Goal: Information Seeking & Learning: Learn about a topic

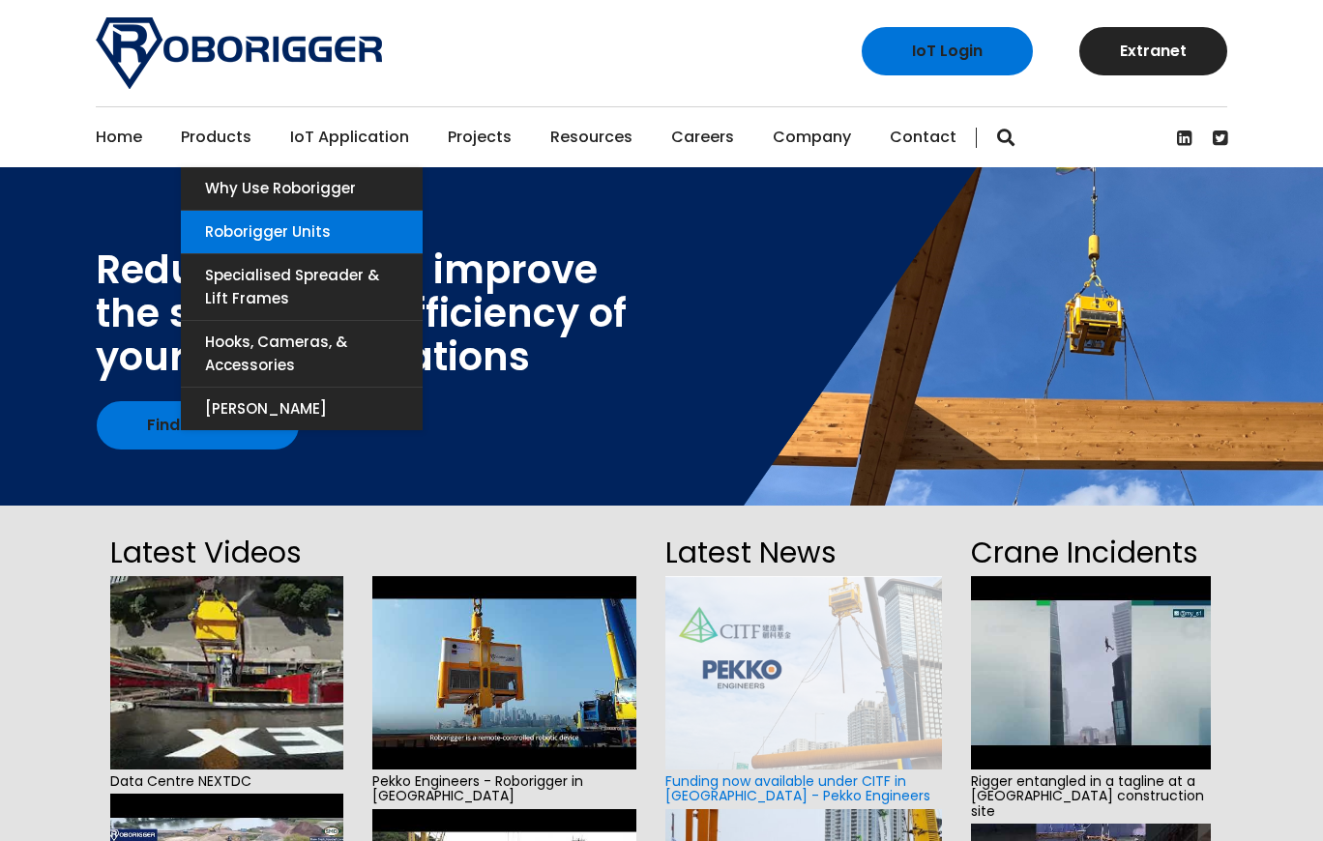
click at [207, 235] on link "Roborigger Units" at bounding box center [302, 232] width 242 height 43
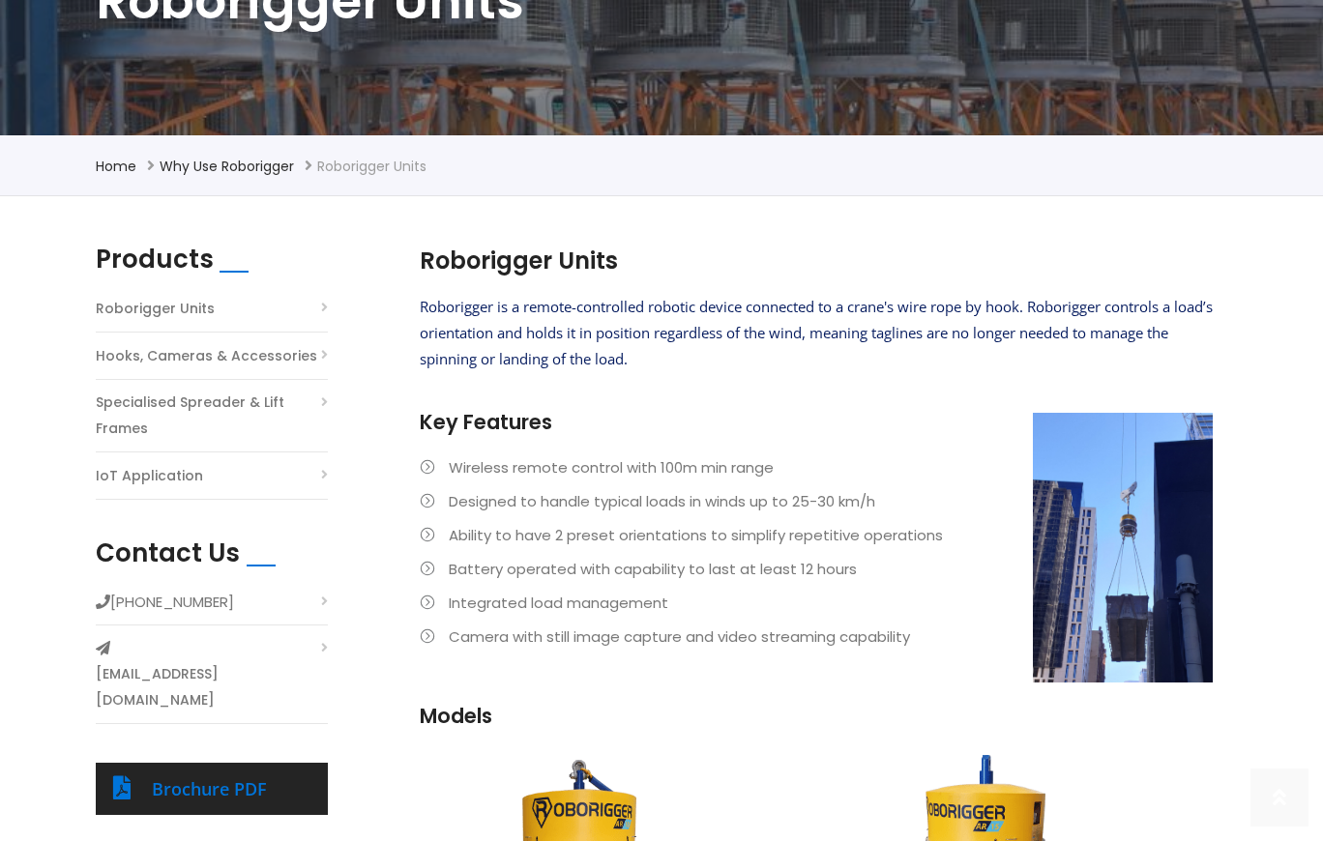
scroll to position [576, 0]
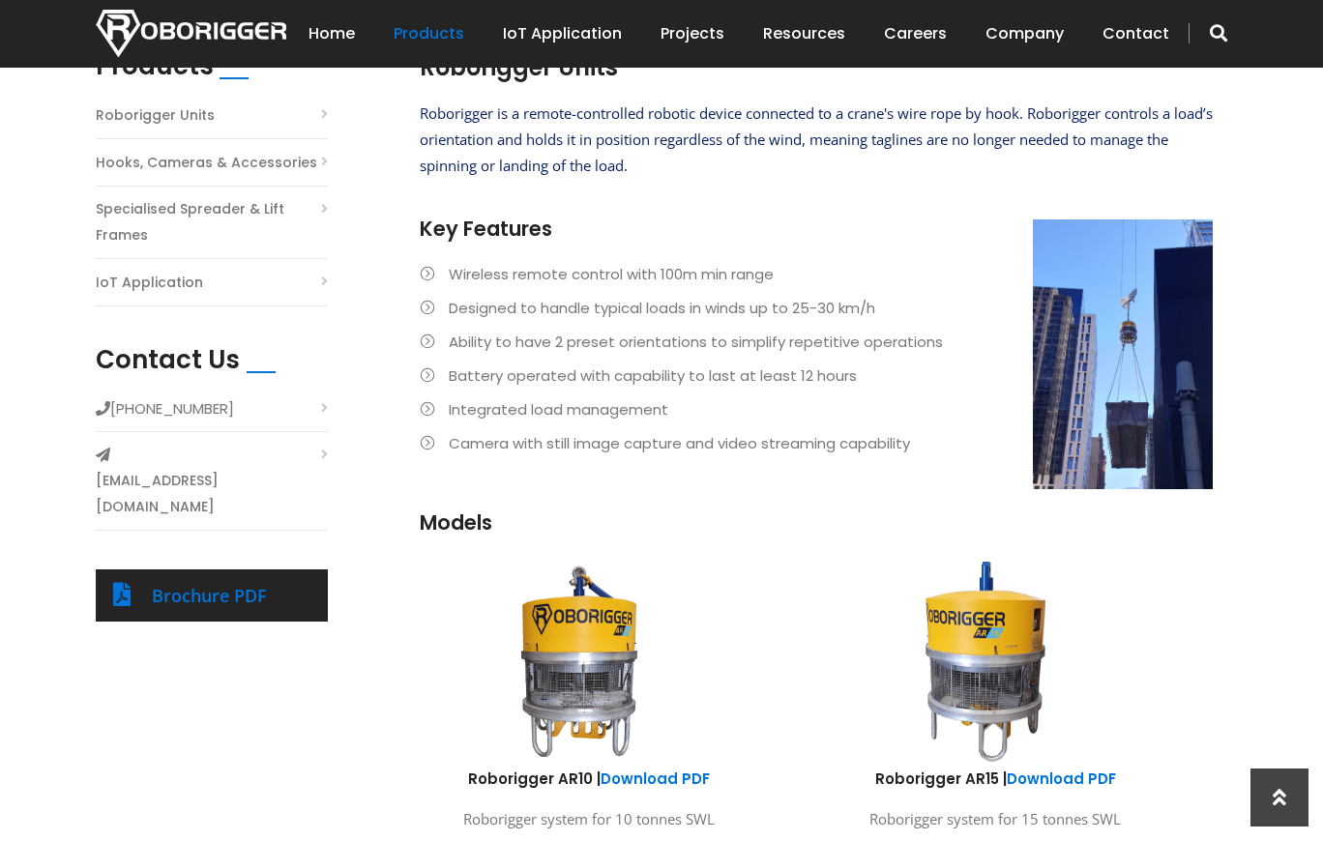
click at [1117, 396] on li "Integrated load management" at bounding box center [816, 409] width 793 height 26
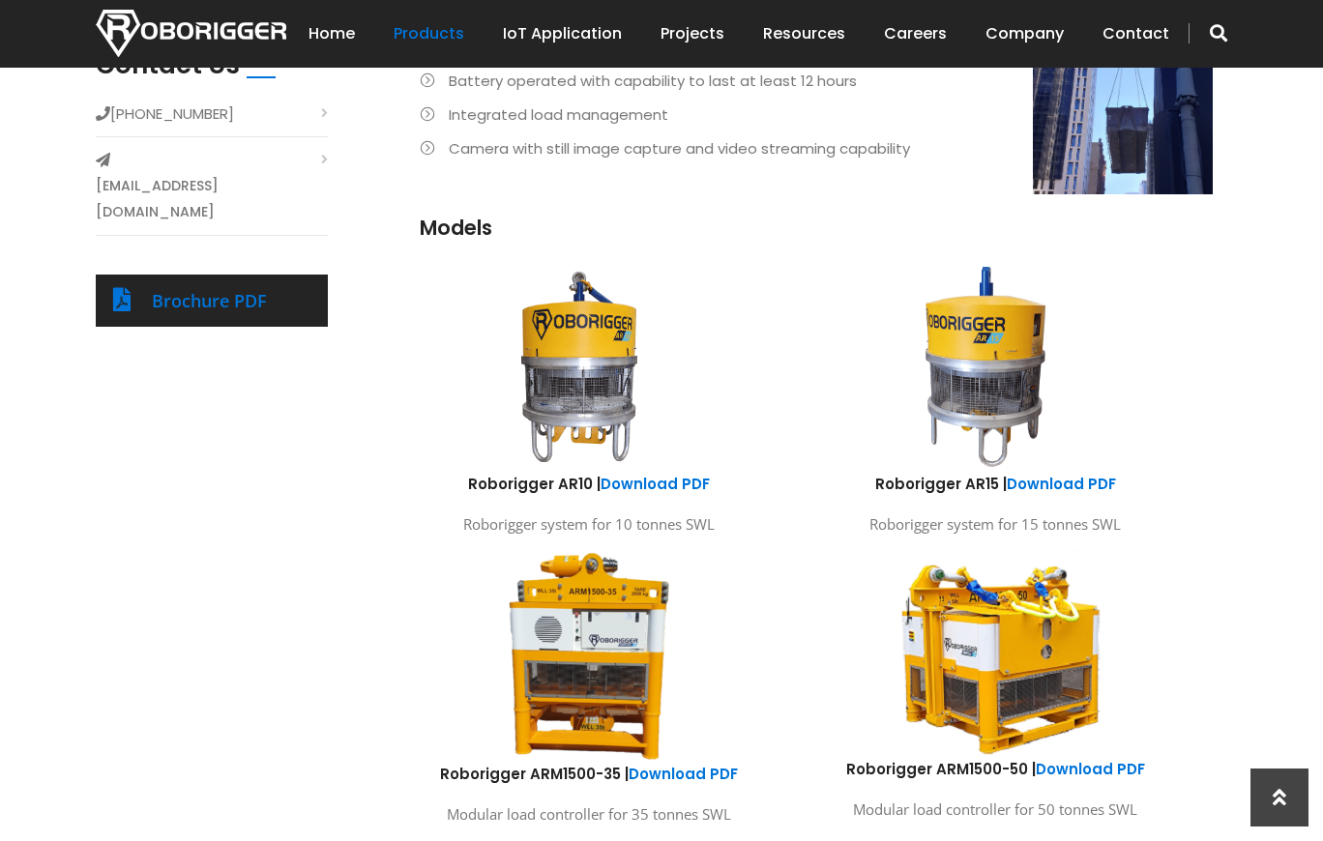
scroll to position [866, 0]
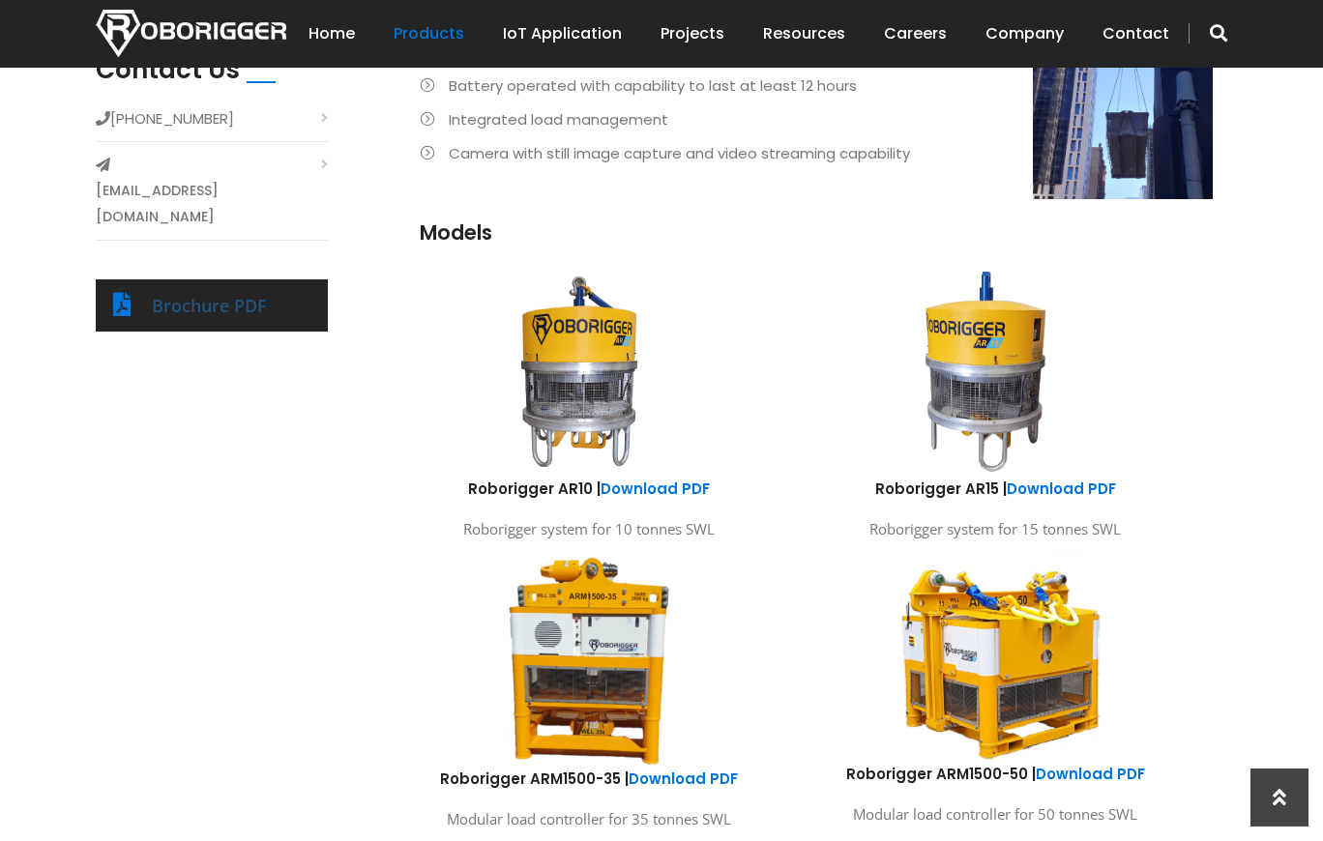
click at [195, 294] on link "Brochure PDF" at bounding box center [209, 305] width 115 height 23
click at [1050, 486] on link "Download PDF" at bounding box center [1060, 489] width 109 height 20
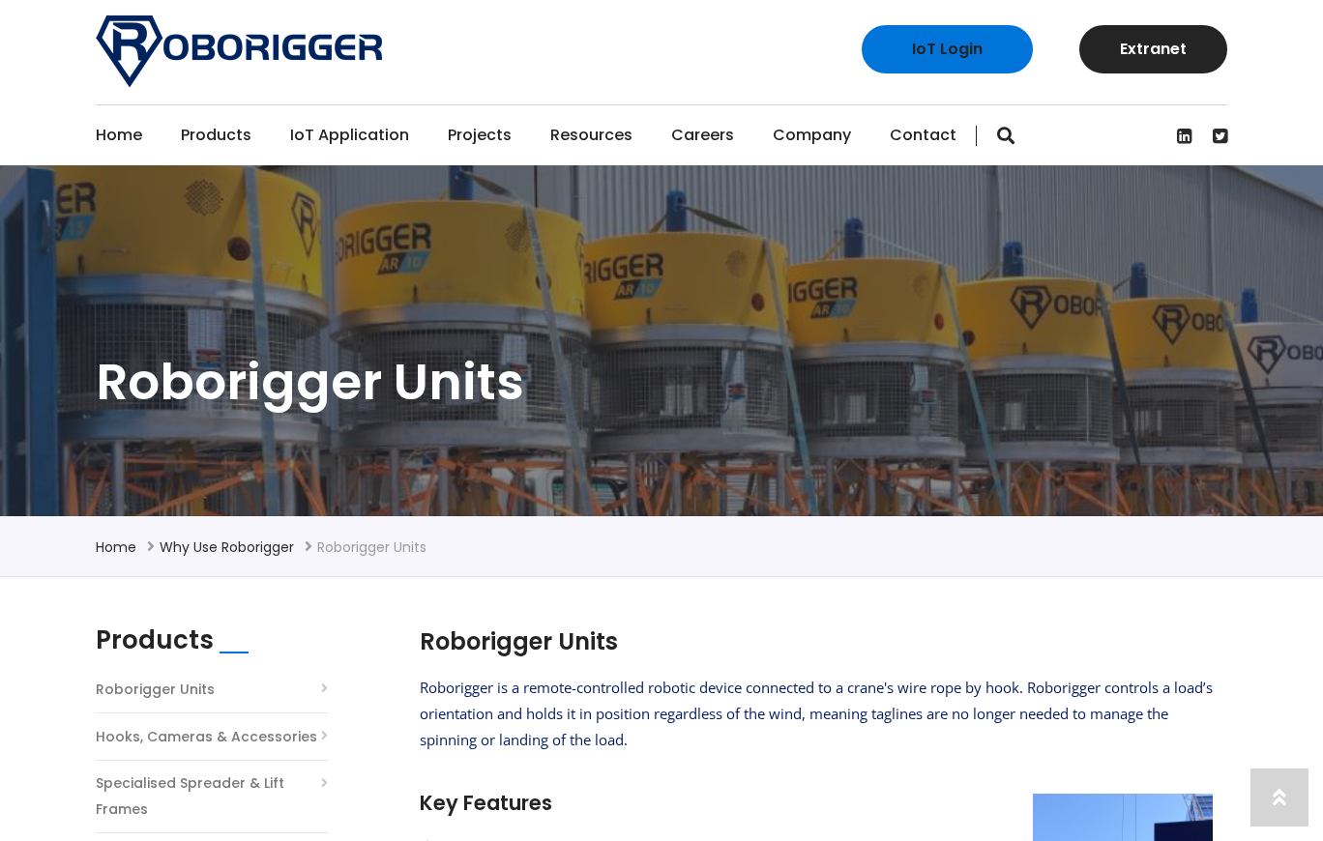
scroll to position [0, 0]
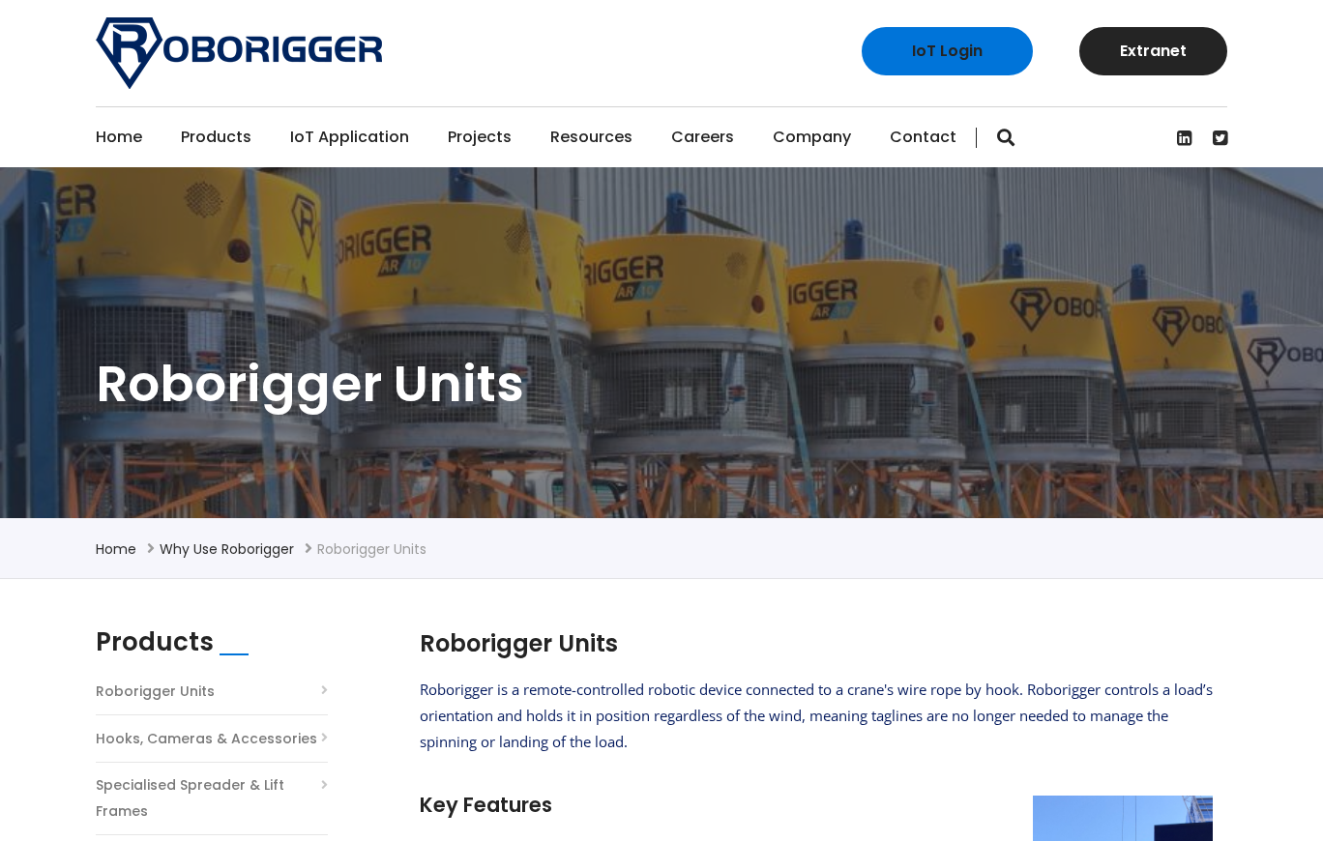
click at [471, 145] on link "Projects" at bounding box center [480, 137] width 64 height 60
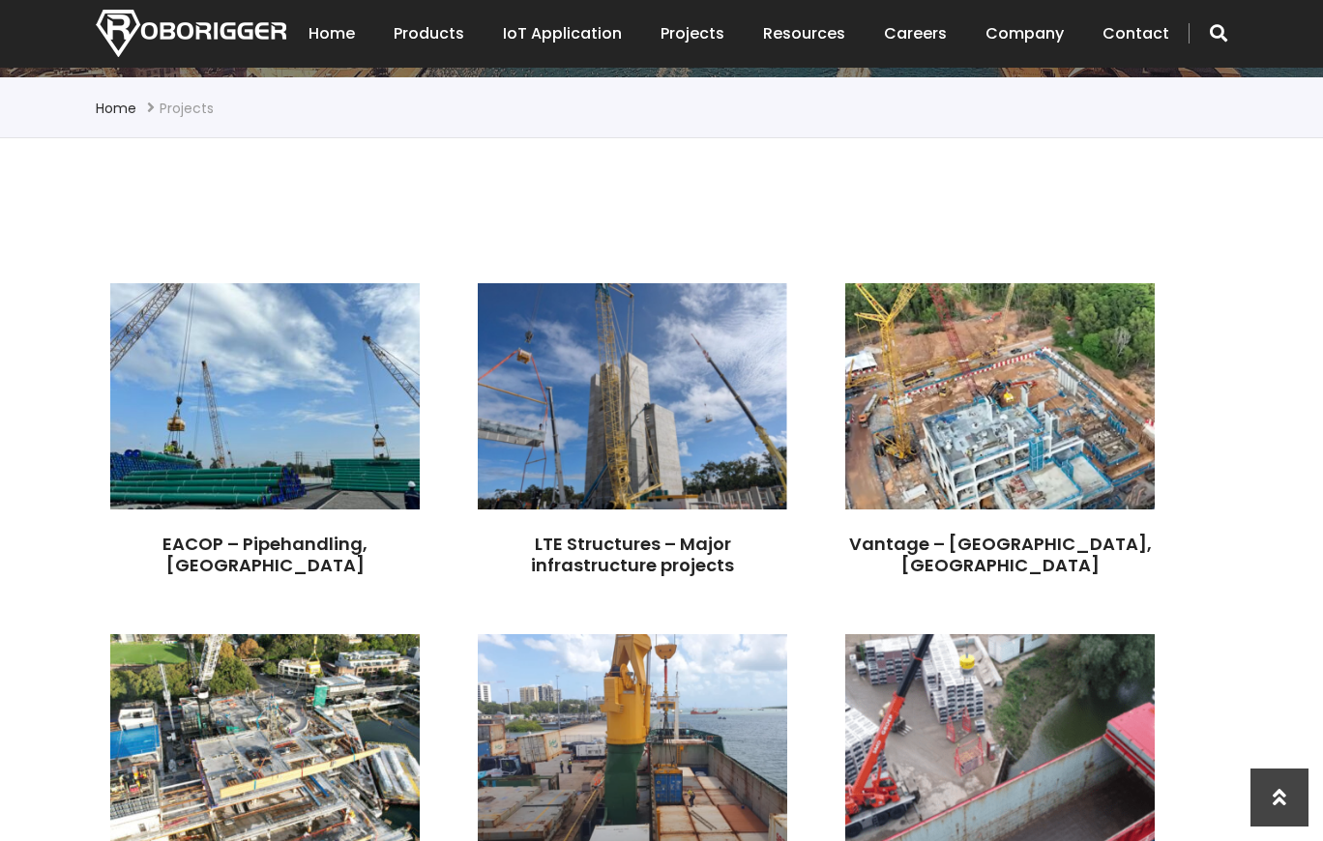
scroll to position [483, 0]
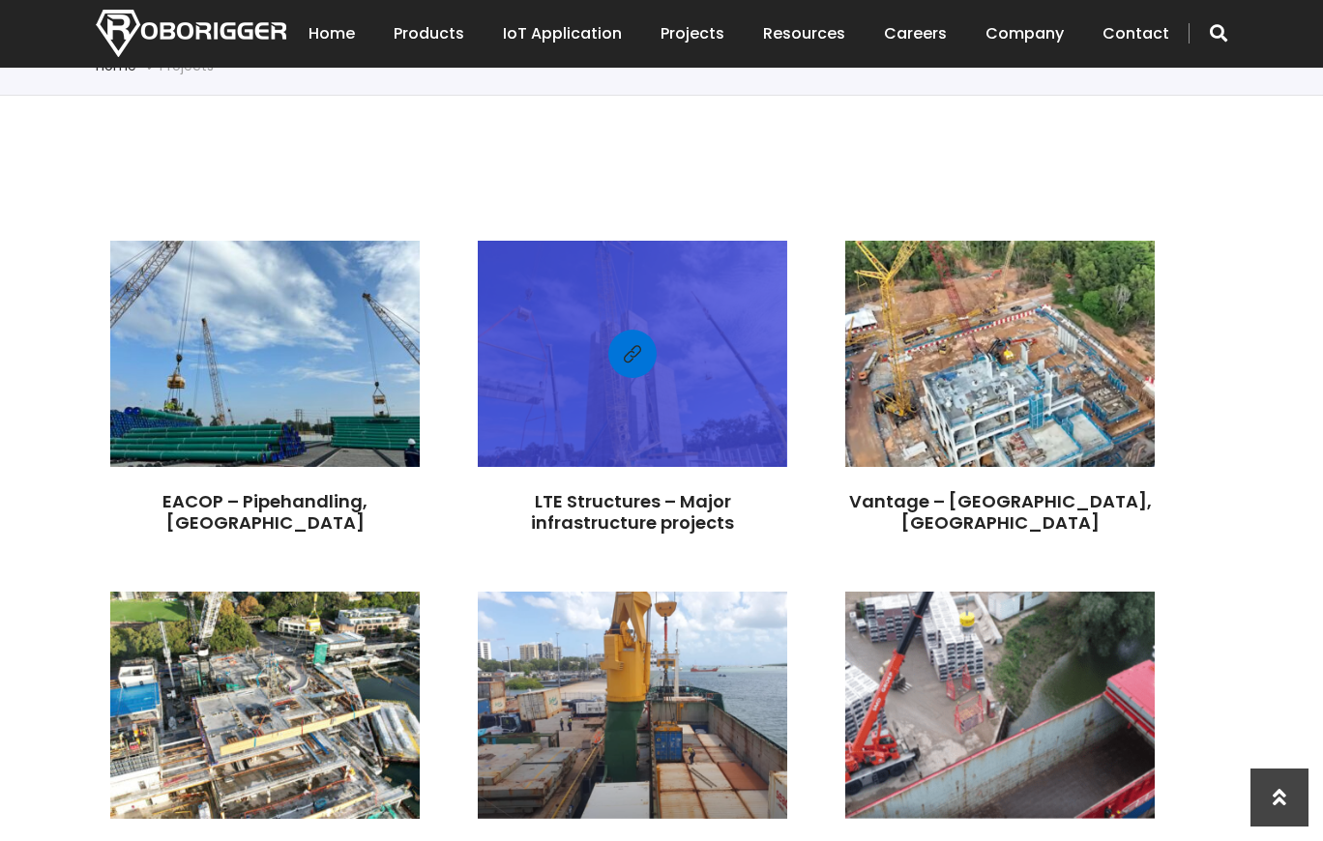
click at [560, 387] on div at bounding box center [632, 353] width 309 height 207
click at [702, 346] on div at bounding box center [632, 353] width 309 height 207
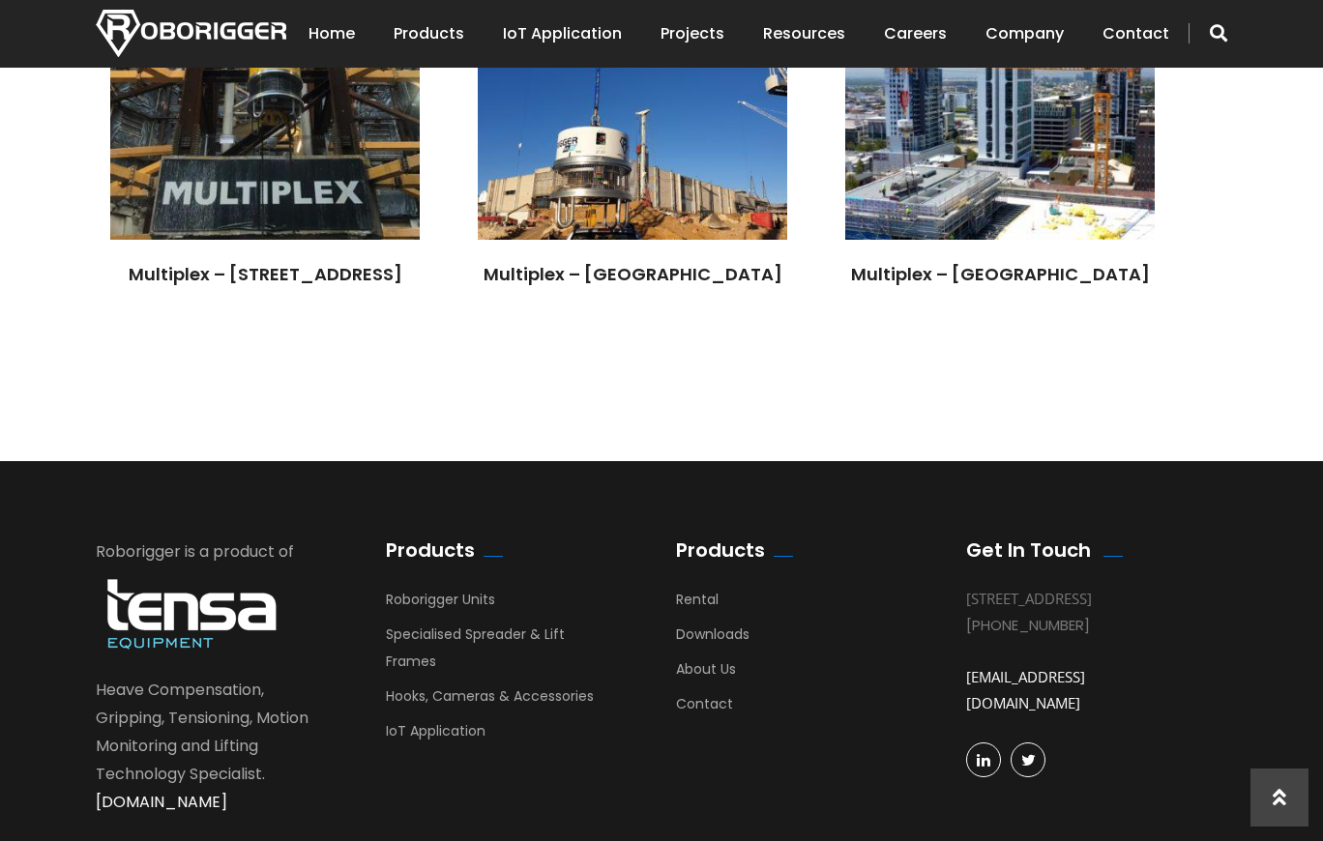
scroll to position [4544, 0]
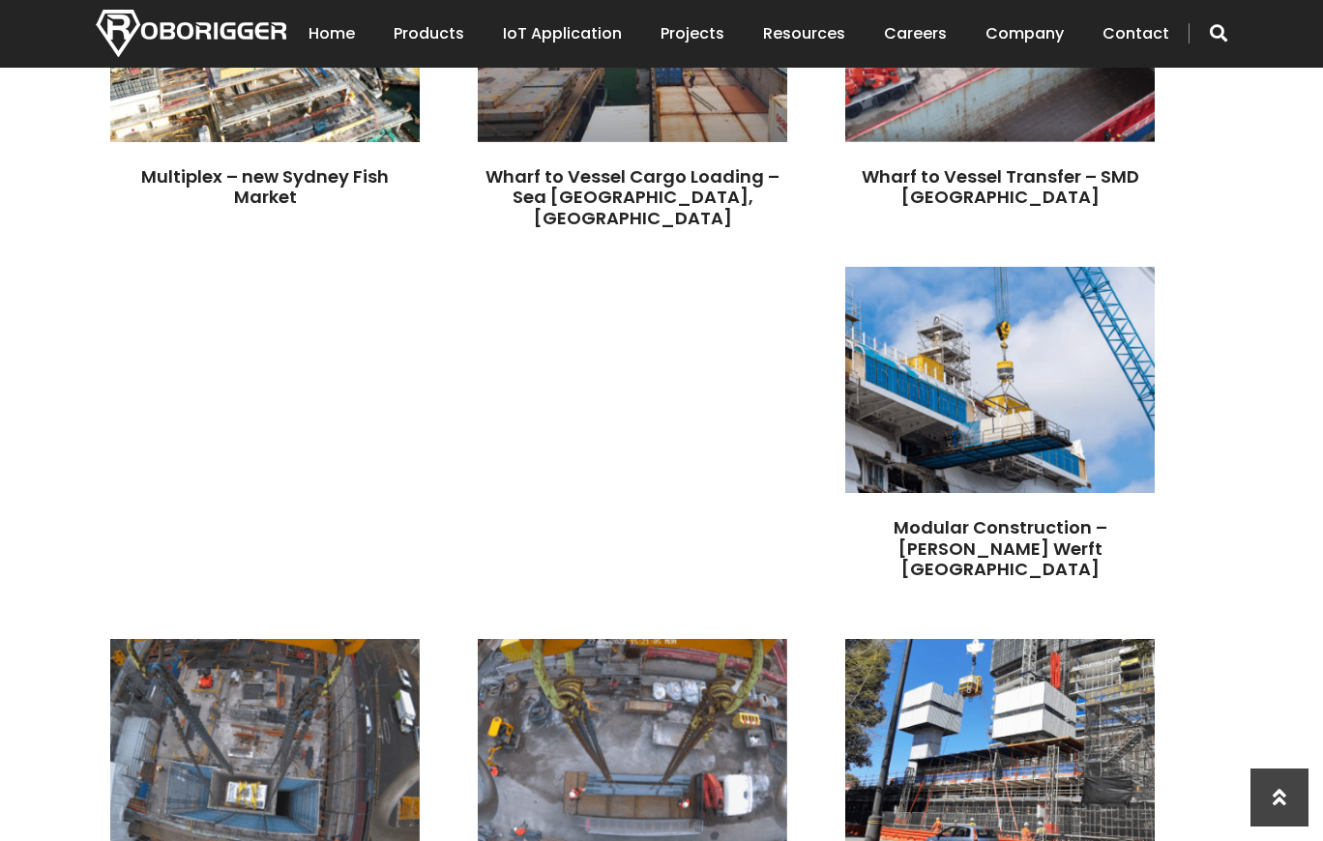
scroll to position [677, 0]
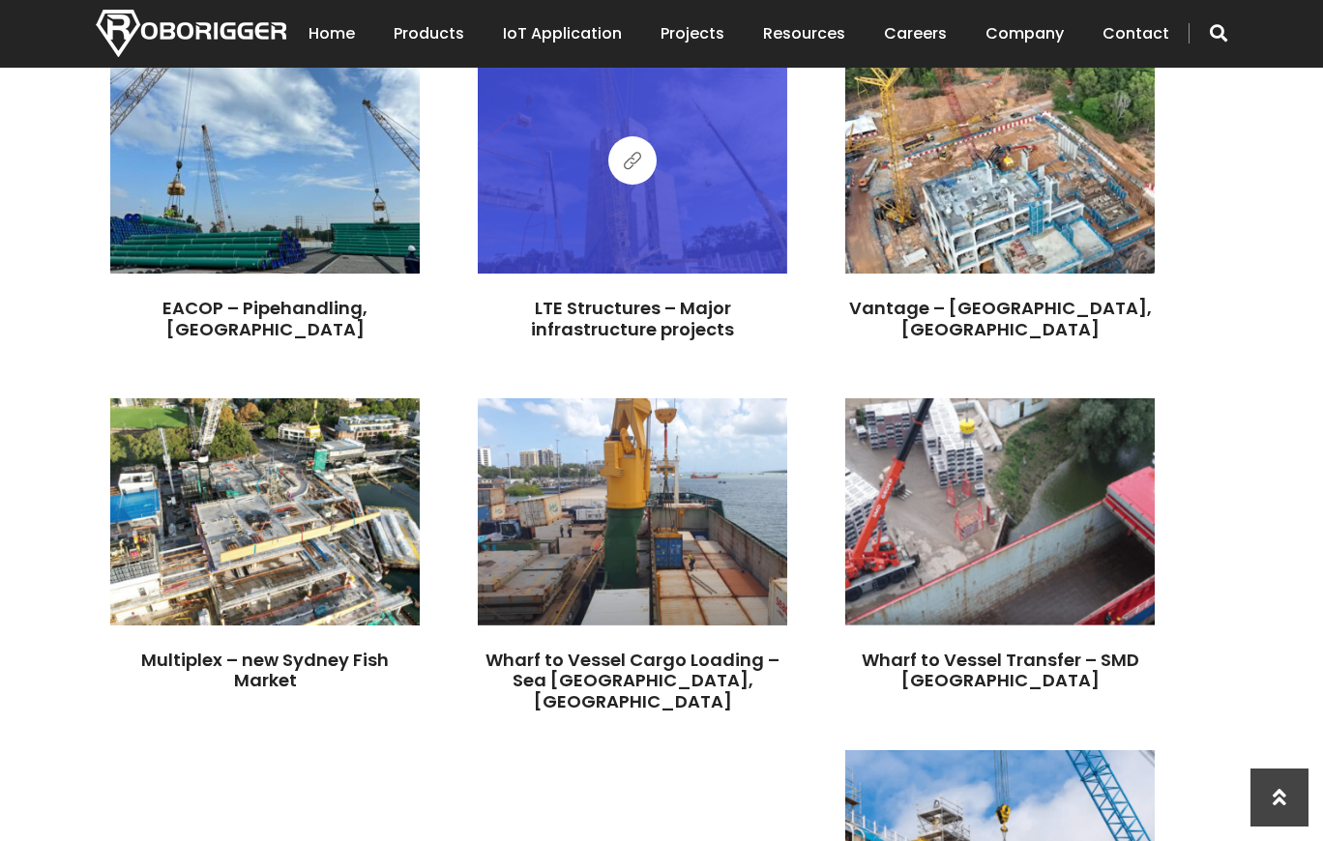
click at [626, 160] on span at bounding box center [632, 161] width 17 height 24
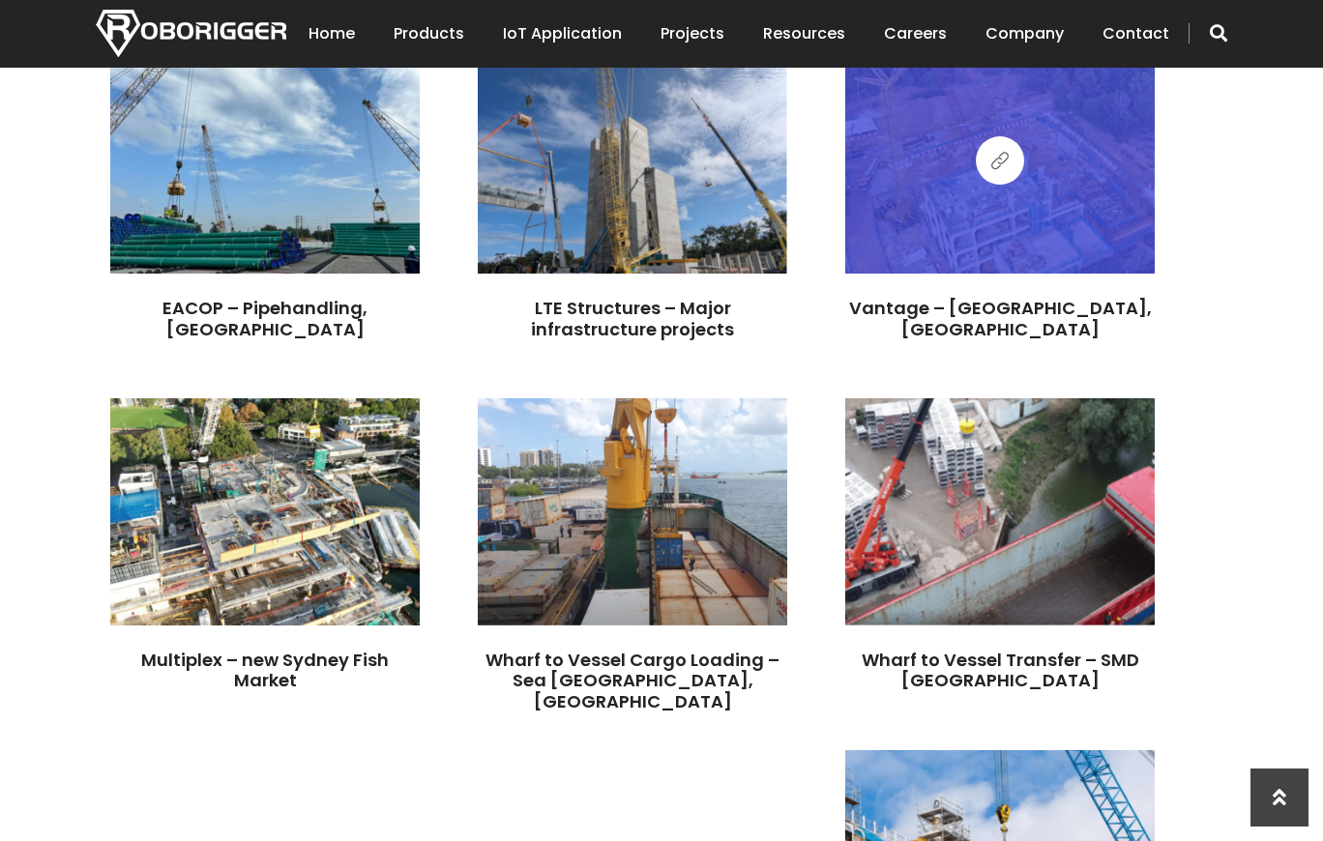
click at [999, 160] on span at bounding box center [999, 161] width 17 height 24
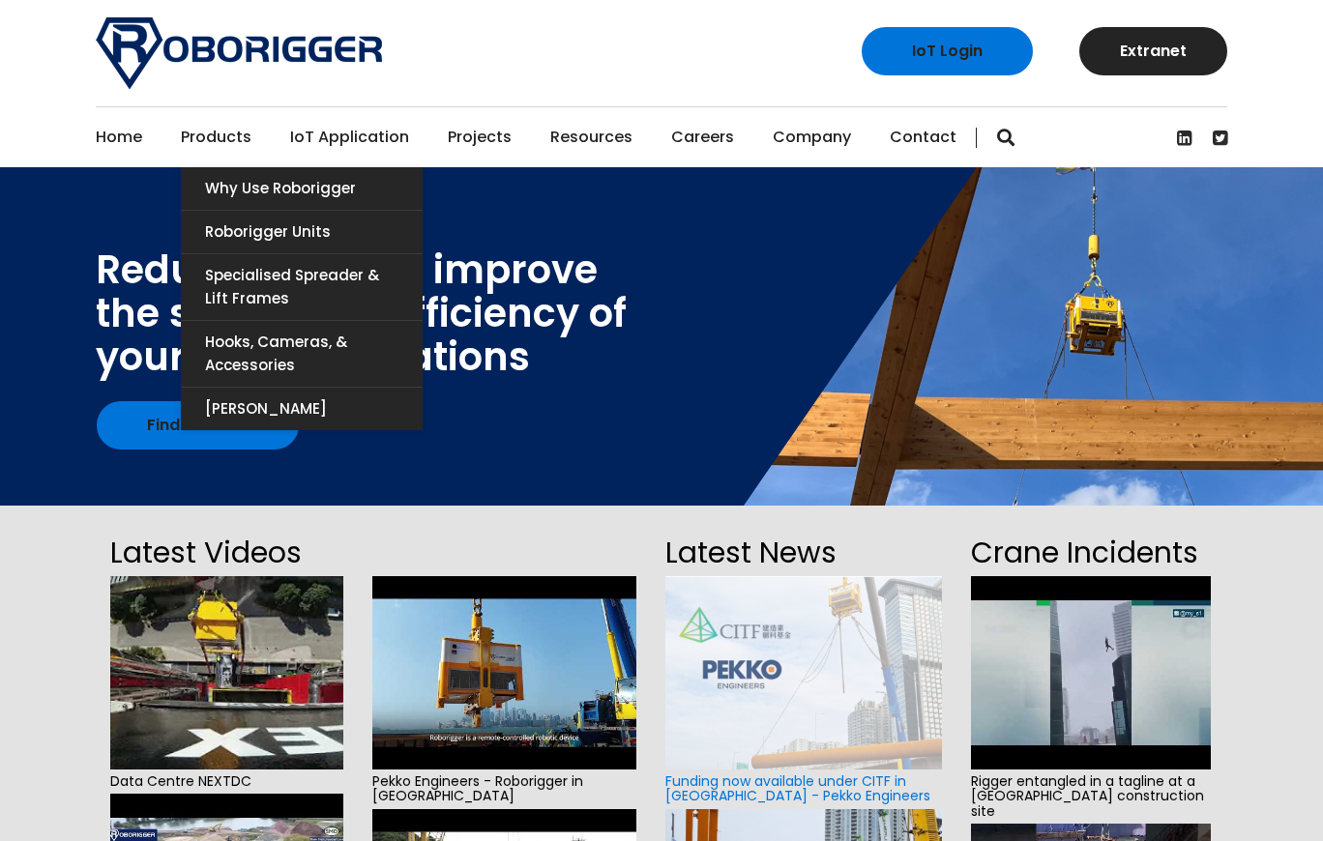
click at [205, 138] on link "Products" at bounding box center [216, 137] width 71 height 60
click at [241, 232] on link "Roborigger Units" at bounding box center [302, 232] width 242 height 43
